Goal: Task Accomplishment & Management: Manage account settings

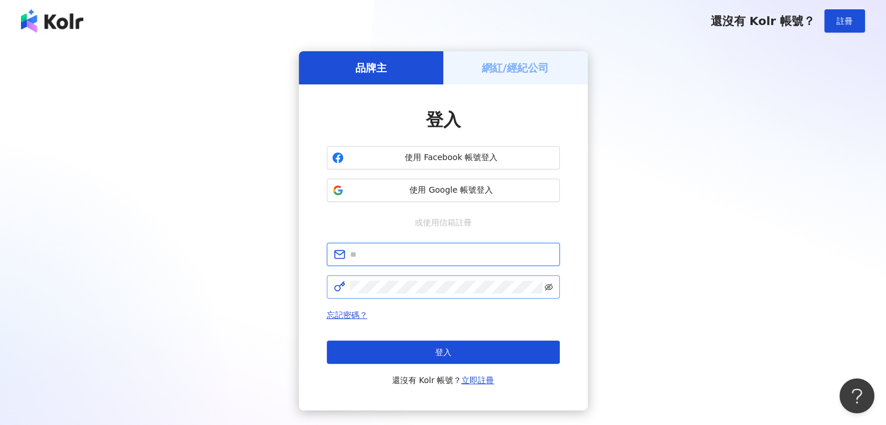
type input "**********"
click at [550, 289] on icon "eye-invisible" at bounding box center [549, 287] width 8 height 8
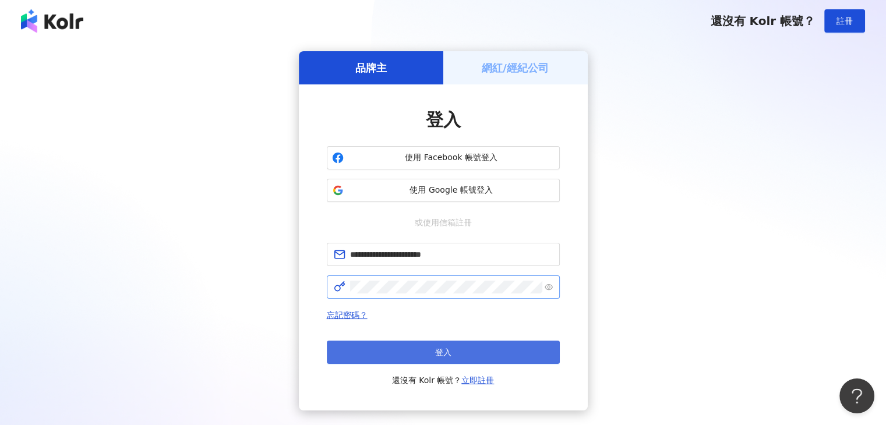
click at [494, 347] on button "登入" at bounding box center [443, 352] width 233 height 23
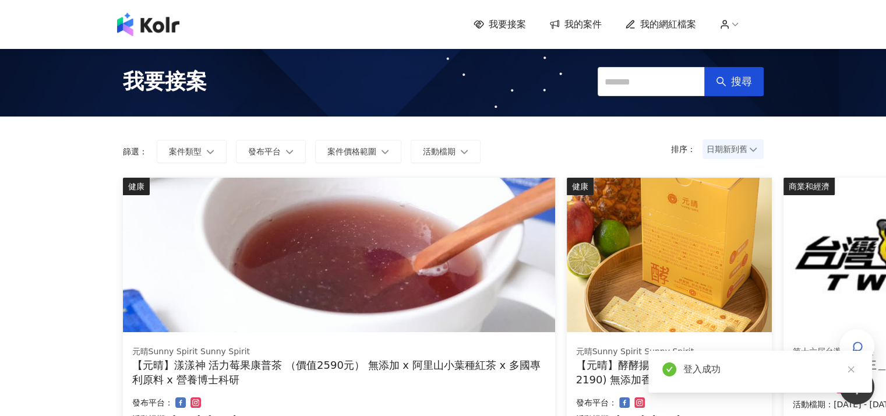
click at [589, 25] on span "我的案件" at bounding box center [583, 24] width 37 height 13
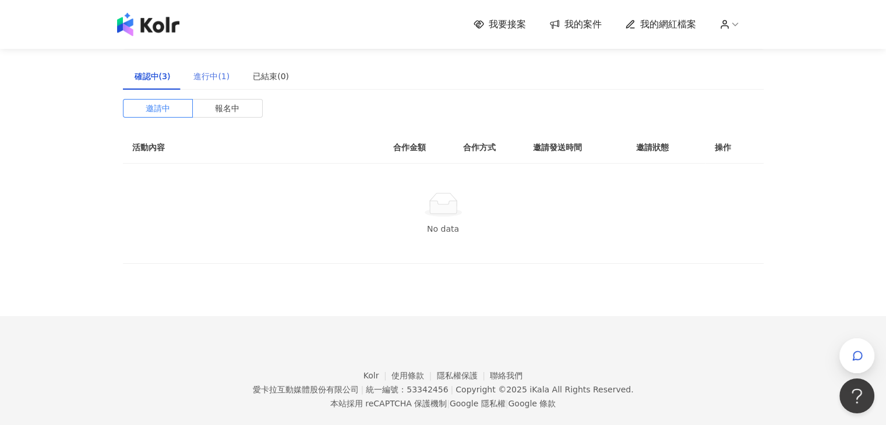
click at [221, 83] on div "進行中(1)" at bounding box center [211, 76] width 59 height 27
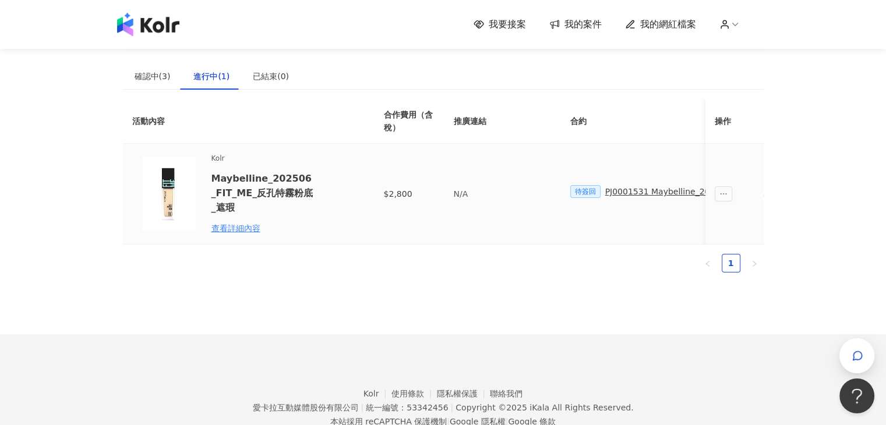
click at [594, 192] on span "待簽回" at bounding box center [586, 191] width 30 height 13
click at [622, 192] on div "PJ0001531 Maybelline_202506_FIT_ME_反孔特霧粉底_遮瑕_萊雅合作備忘錄" at bounding box center [751, 191] width 293 height 13
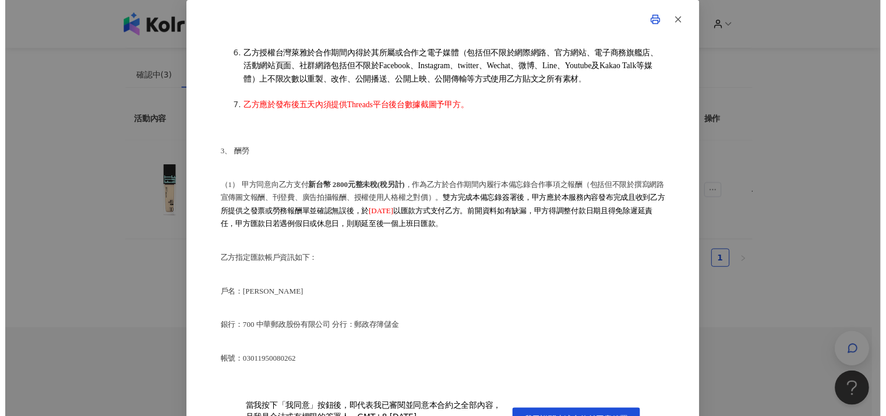
scroll to position [524, 0]
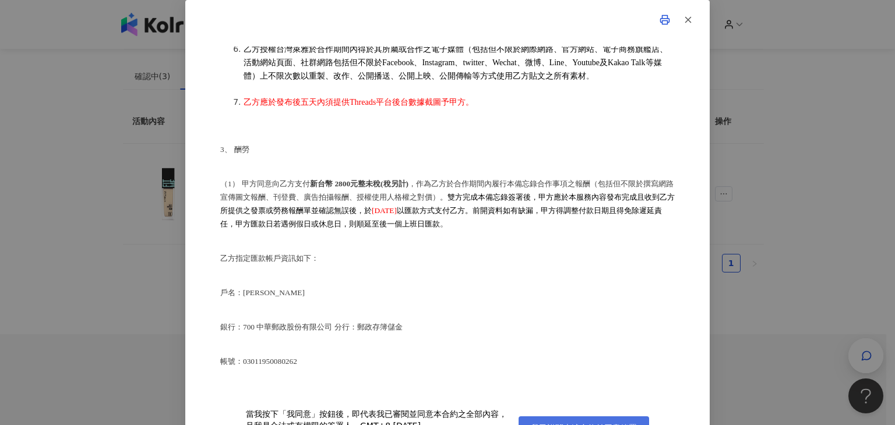
click at [576, 421] on button "我已詳閱上述合約並同意簽署" at bounding box center [584, 428] width 131 height 23
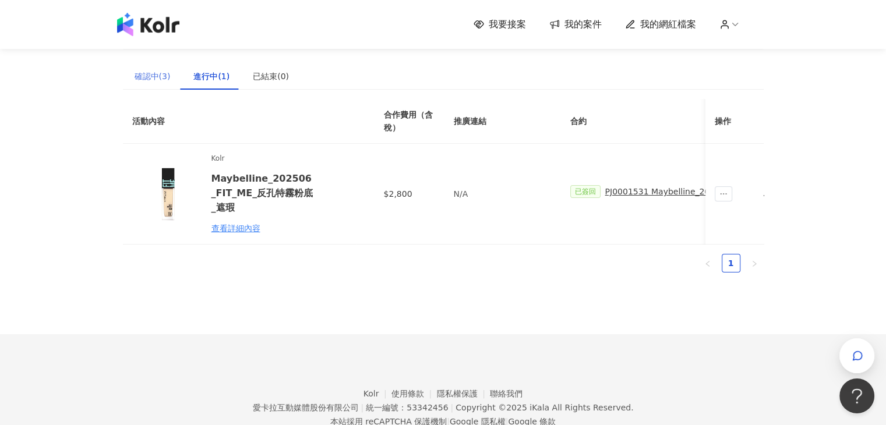
click at [146, 84] on div "確認中(3)" at bounding box center [152, 76] width 59 height 27
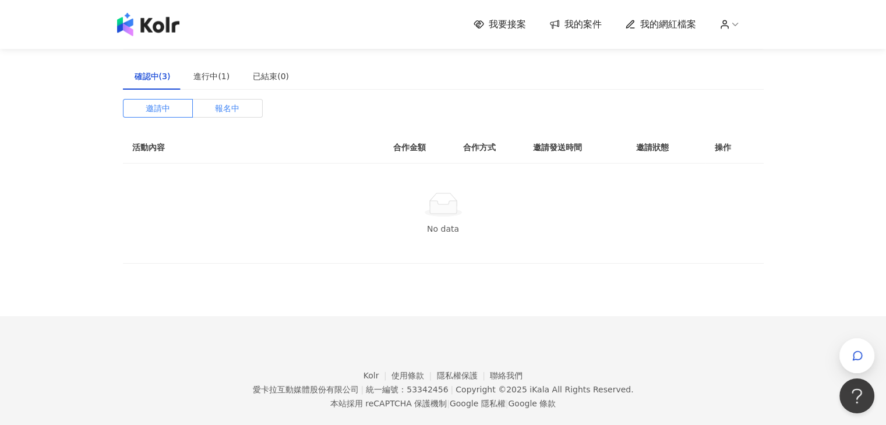
click at [217, 101] on span "報名中" at bounding box center [227, 108] width 24 height 17
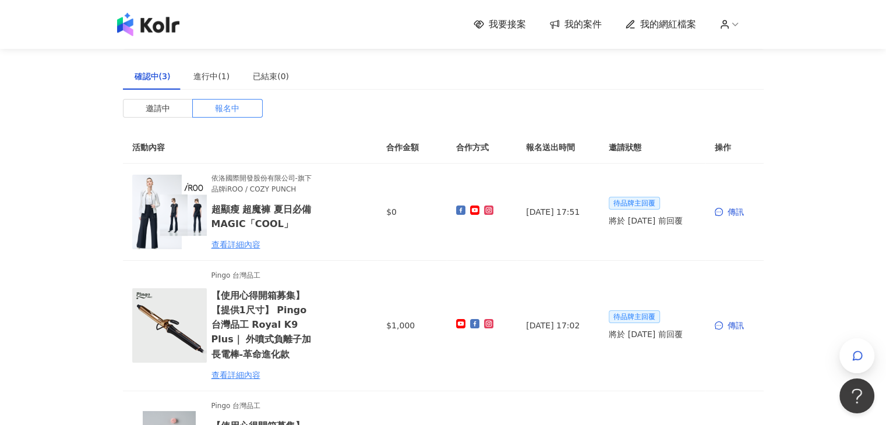
click at [146, 25] on img at bounding box center [148, 24] width 62 height 23
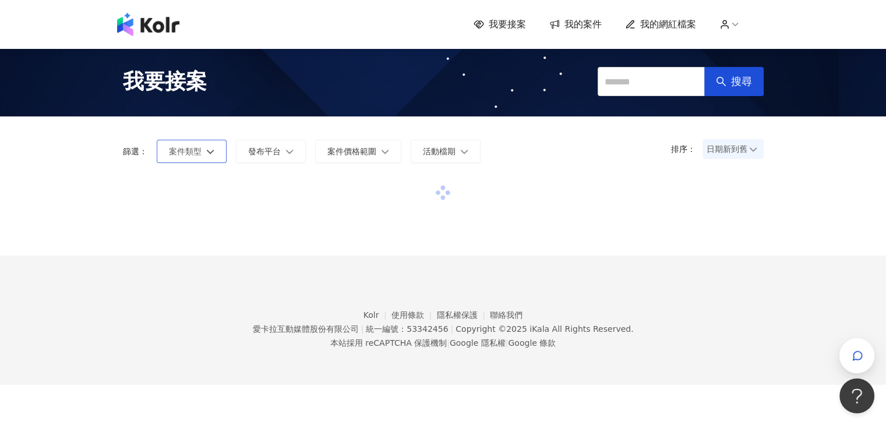
click at [210, 155] on icon "button" at bounding box center [210, 151] width 8 height 8
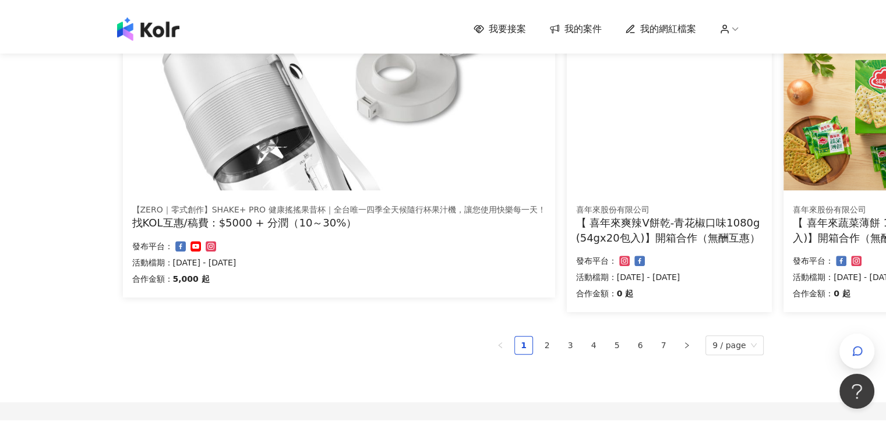
scroll to position [699, 0]
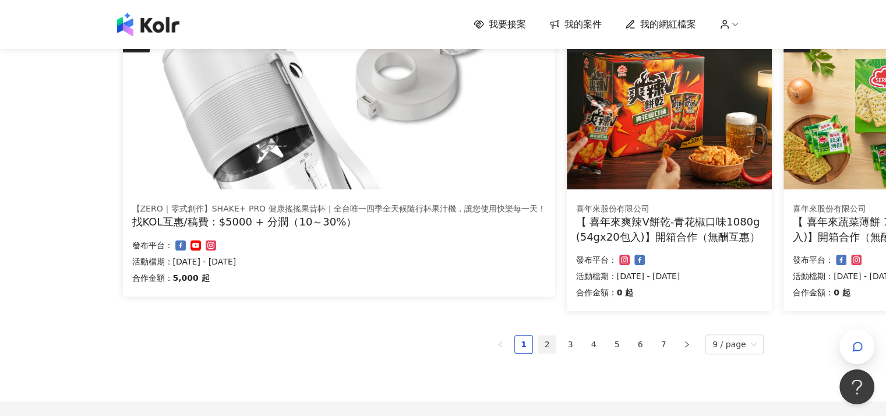
click at [549, 346] on link "2" at bounding box center [546, 344] width 17 height 17
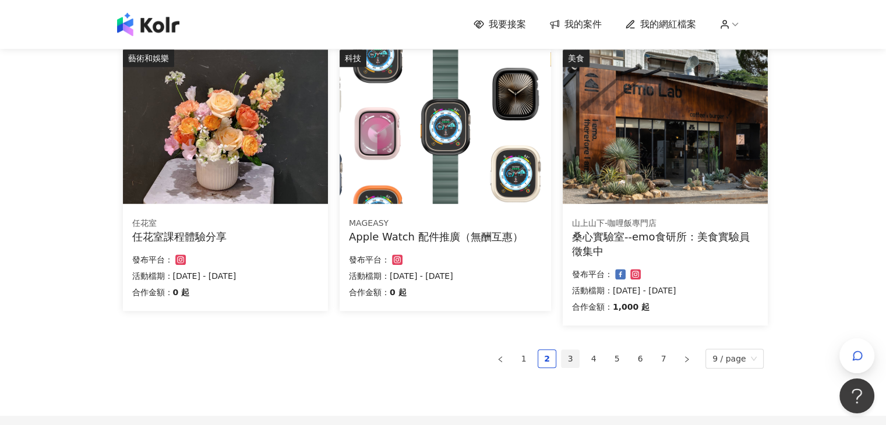
click at [572, 362] on link "3" at bounding box center [570, 358] width 17 height 17
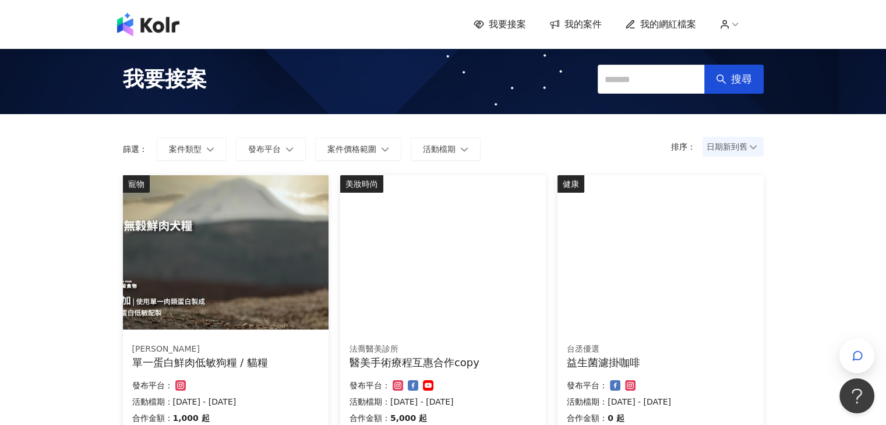
scroll to position [0, 0]
